Goal: Task Accomplishment & Management: Use online tool/utility

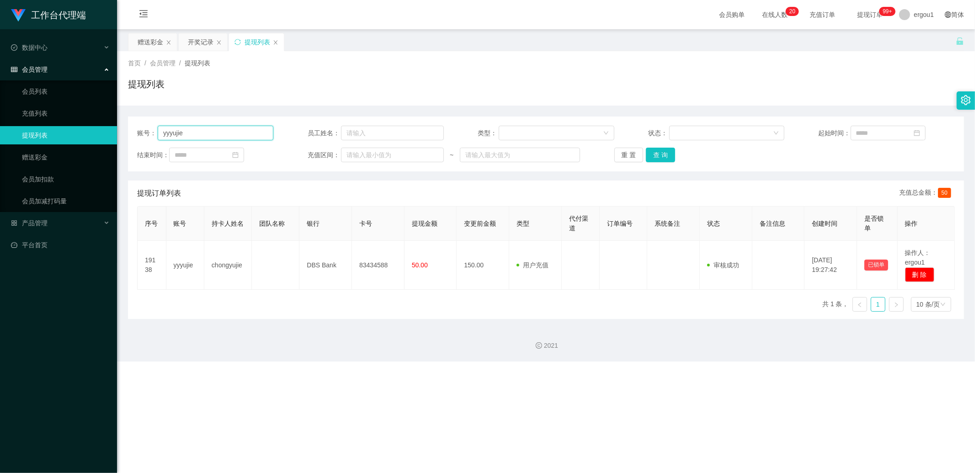
click at [203, 133] on input "yyyujie" at bounding box center [216, 133] width 116 height 15
click at [668, 153] on button "查 询" at bounding box center [660, 155] width 29 height 15
click at [148, 49] on div "赠送彩金" at bounding box center [151, 41] width 26 height 17
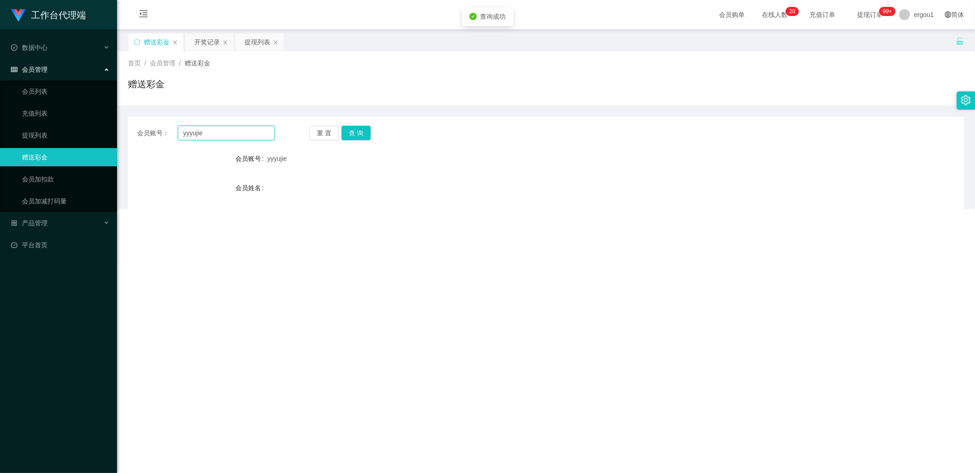
click at [196, 131] on input "yyyujie" at bounding box center [226, 133] width 97 height 15
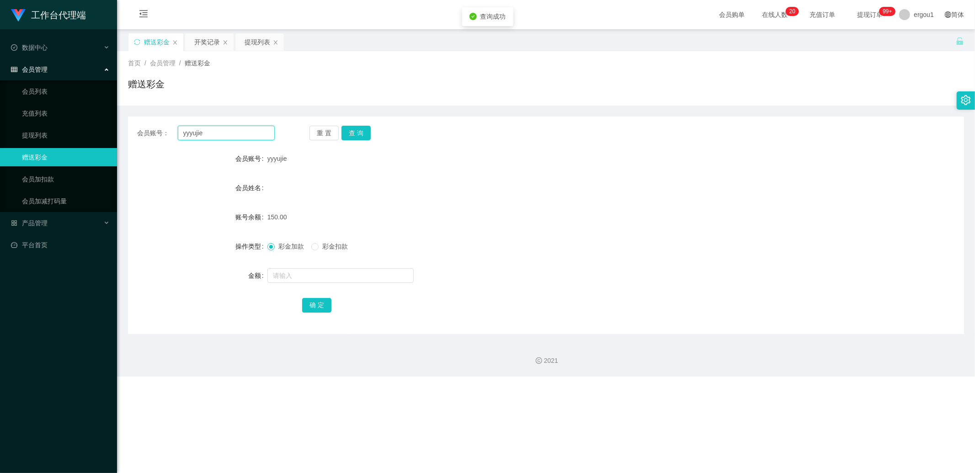
click at [196, 131] on input "yyyujie" at bounding box center [226, 133] width 97 height 15
paste input "q759930061"
type input "q759930061"
click at [357, 138] on button "查 询" at bounding box center [355, 133] width 29 height 15
click at [290, 276] on input "text" at bounding box center [340, 275] width 146 height 15
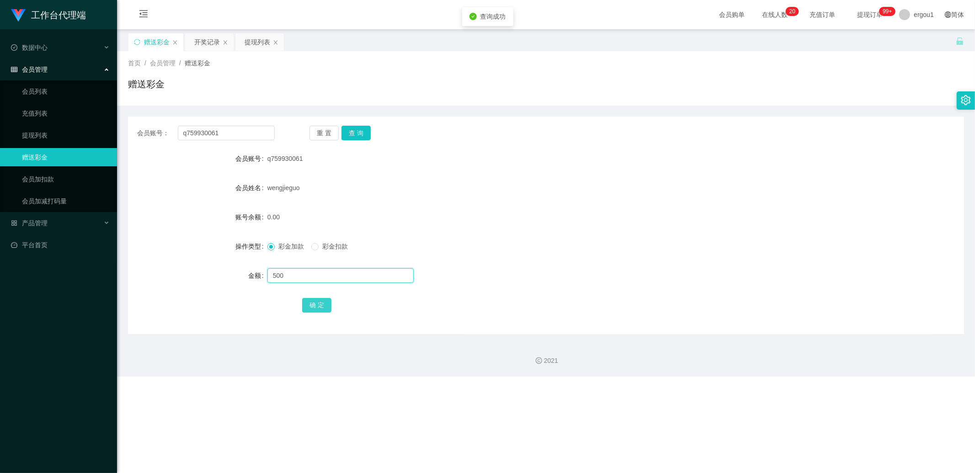
type input "500"
click at [309, 305] on button "确 定" at bounding box center [316, 305] width 29 height 15
click at [452, 235] on form "会员账号 q759930061 会员姓名 [PERSON_NAME] 账号余额 500.00 操作类型 彩金加款 彩金扣款 金额 确 定" at bounding box center [546, 231] width 836 height 165
